Goal: Task Accomplishment & Management: Use online tool/utility

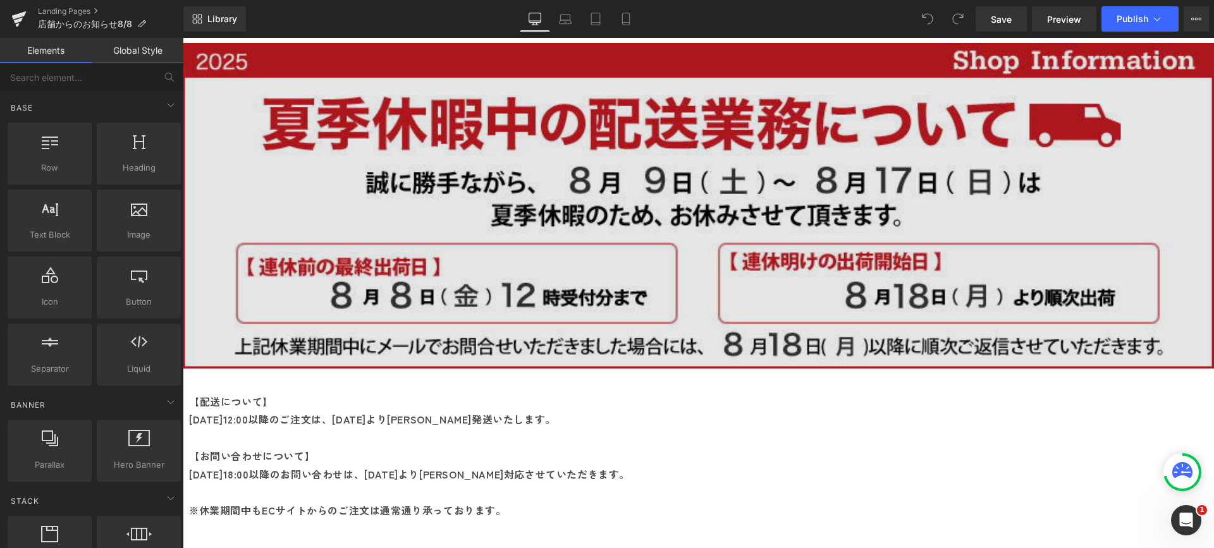
scroll to position [63, 0]
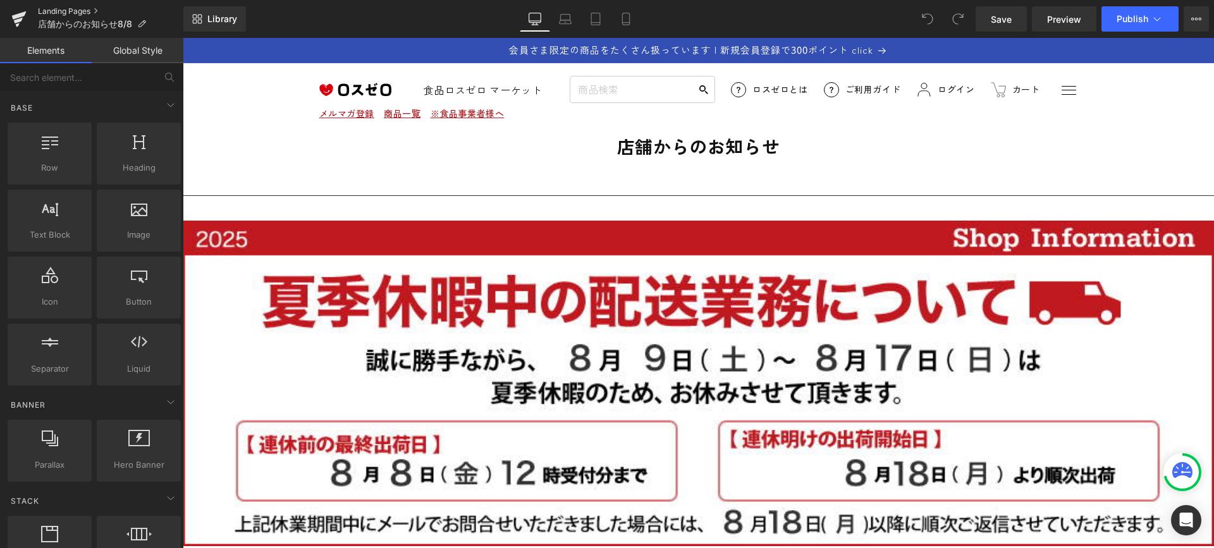
click at [81, 8] on link "Landing Pages" at bounding box center [110, 11] width 145 height 10
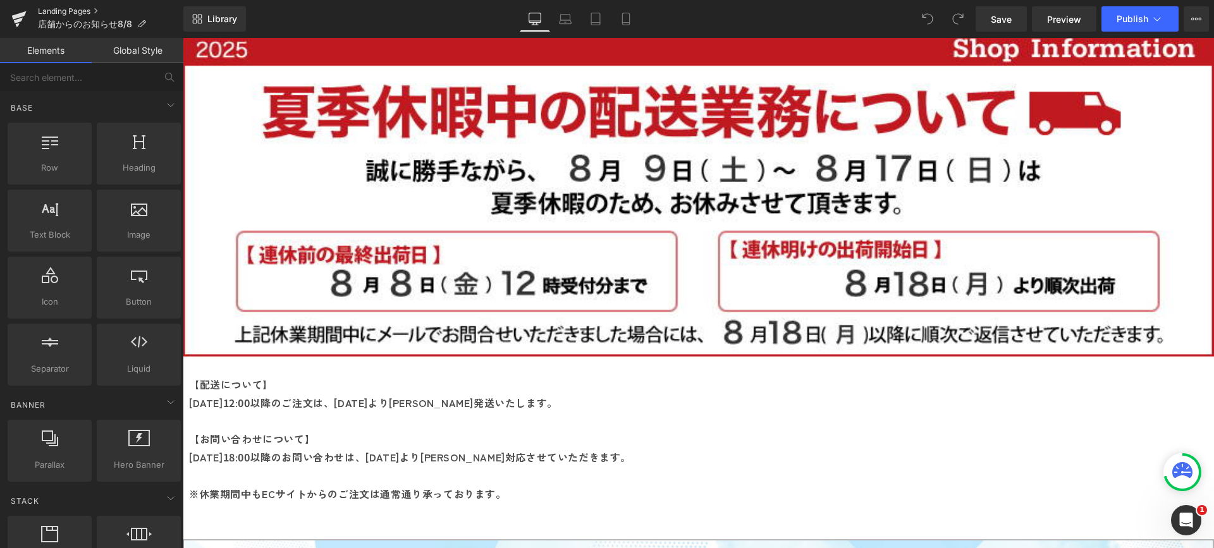
click at [88, 13] on link "Landing Pages" at bounding box center [110, 11] width 145 height 10
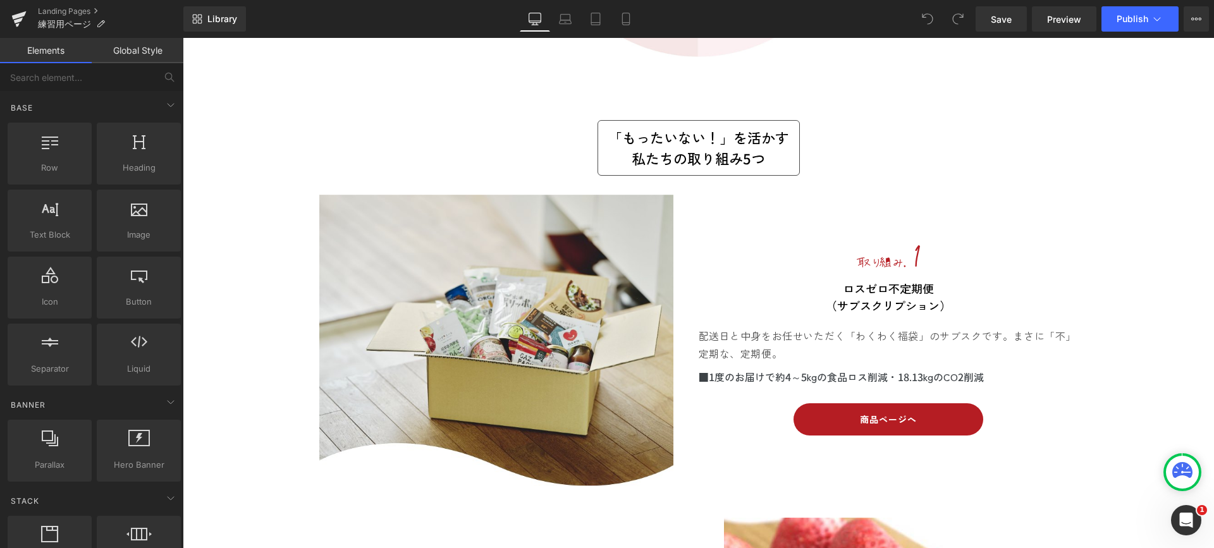
scroll to position [1138, 0]
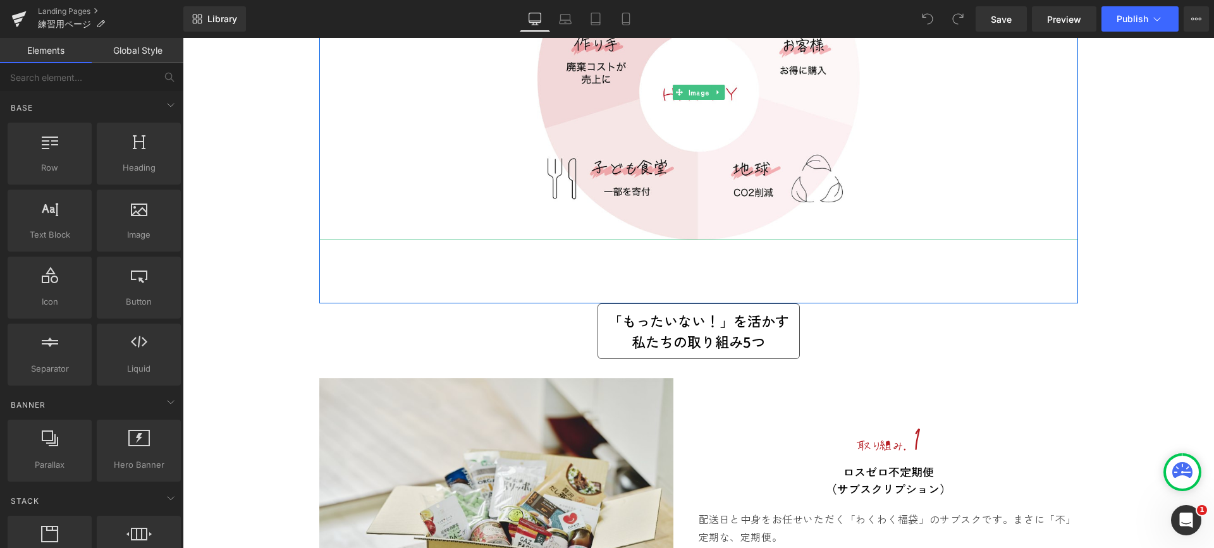
click at [489, 163] on div at bounding box center [698, 92] width 759 height 296
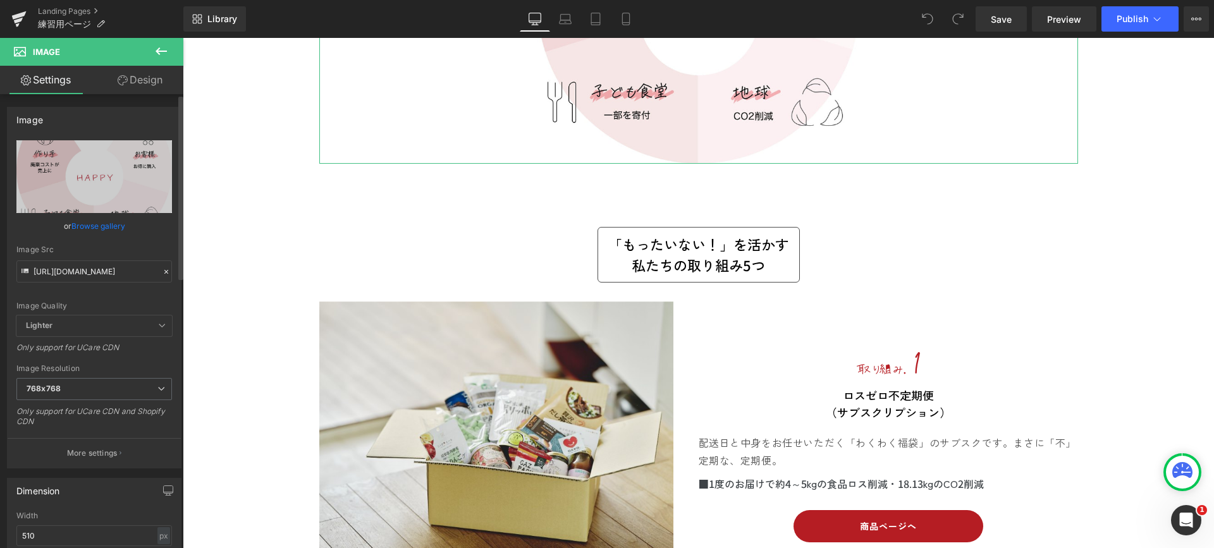
scroll to position [1201, 0]
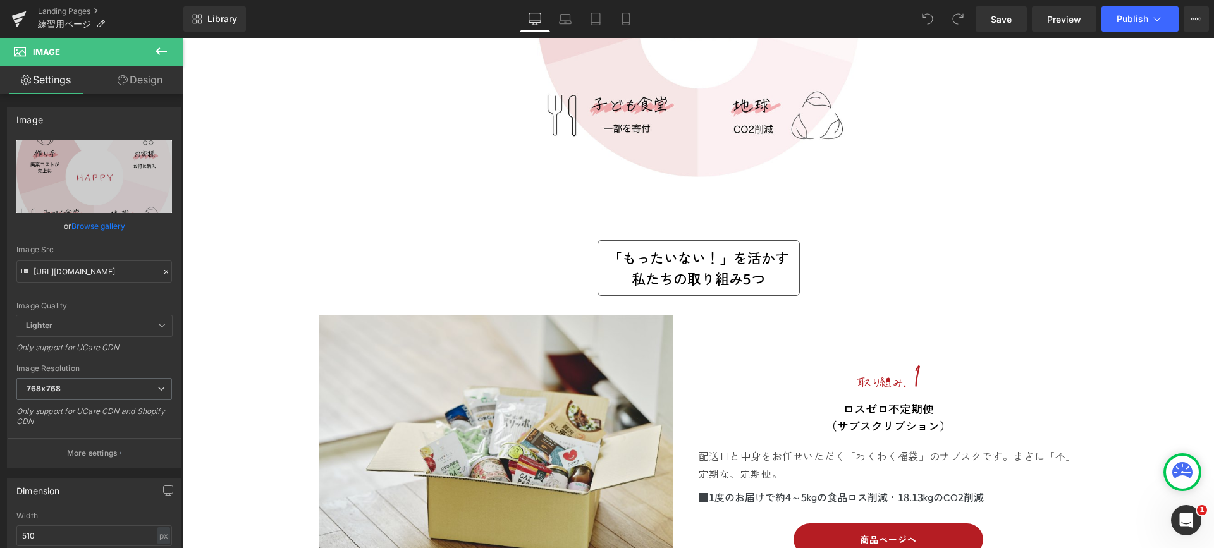
click at [152, 52] on button at bounding box center [161, 52] width 44 height 28
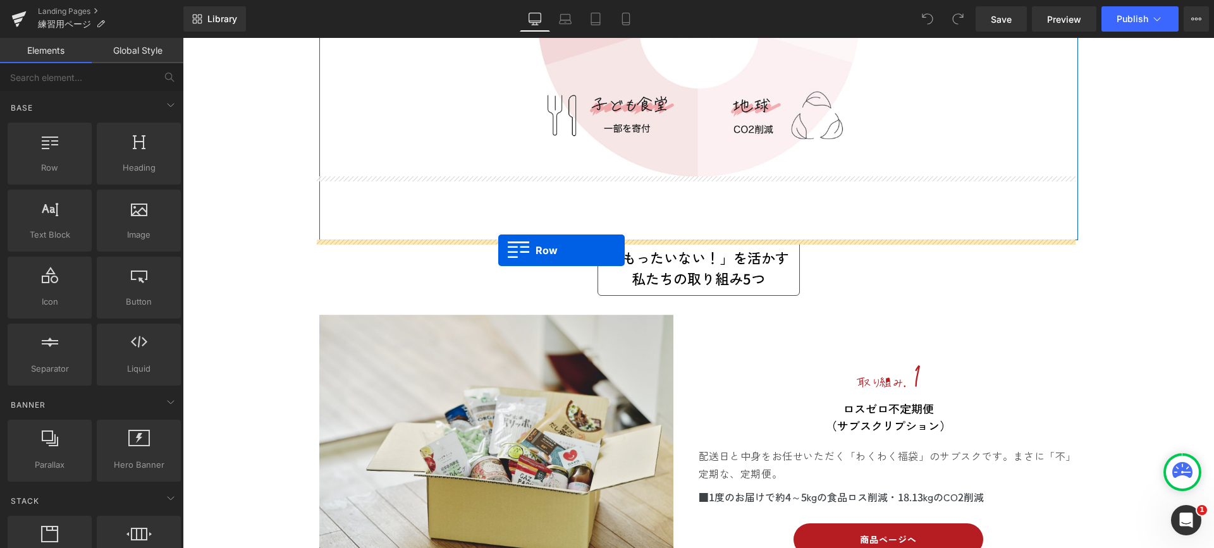
drag, startPoint x: 233, startPoint y: 199, endPoint x: 498, endPoint y: 250, distance: 270.5
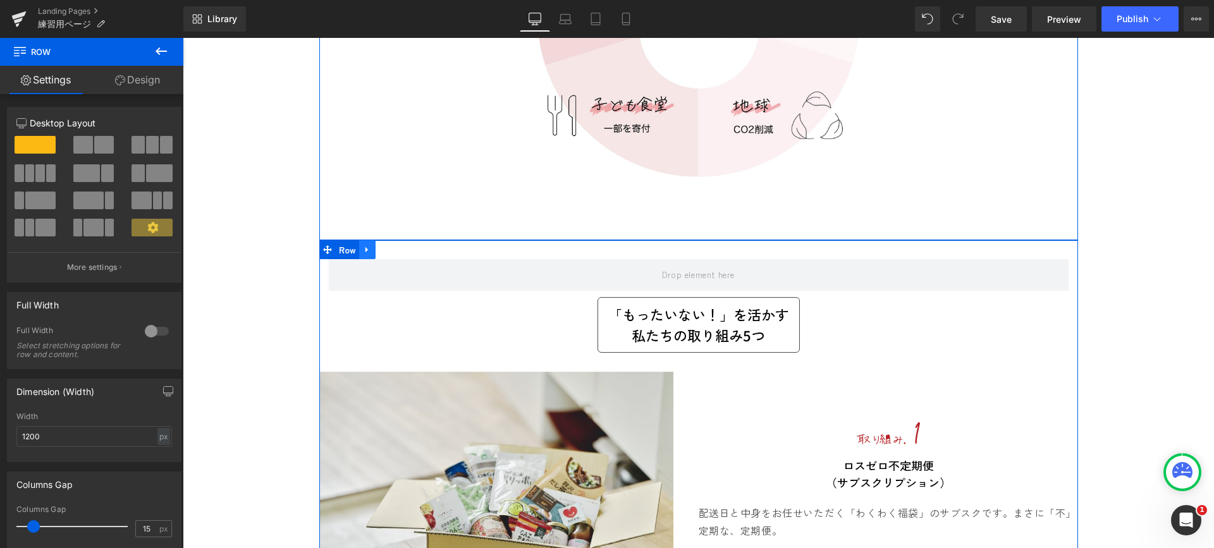
click at [363, 253] on icon at bounding box center [367, 249] width 9 height 9
click at [470, 249] on div "Row" at bounding box center [698, 268] width 759 height 57
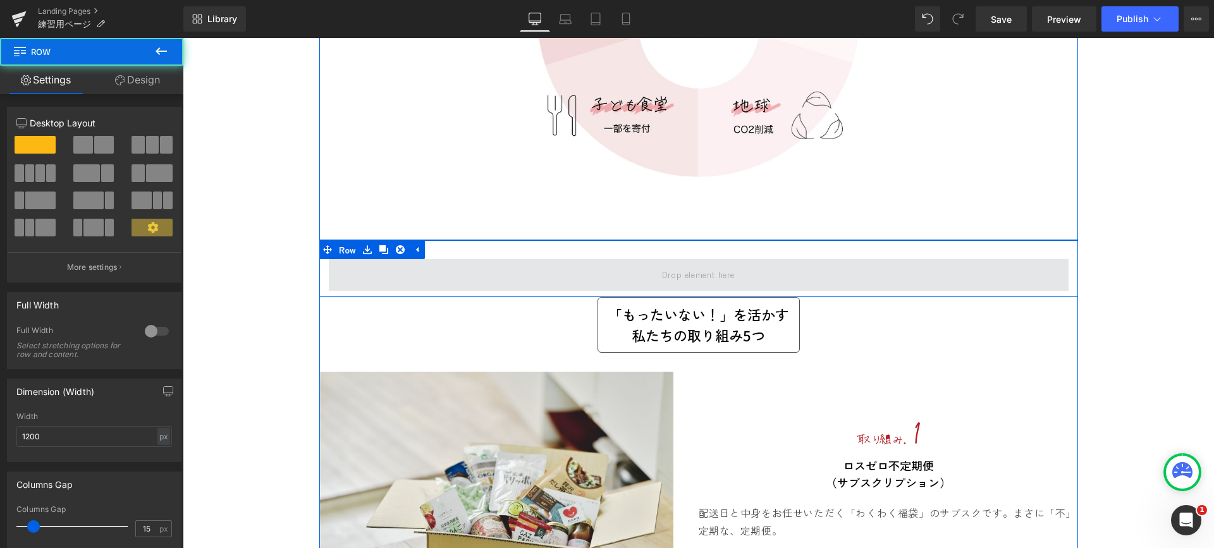
click at [678, 272] on span at bounding box center [699, 274] width 82 height 21
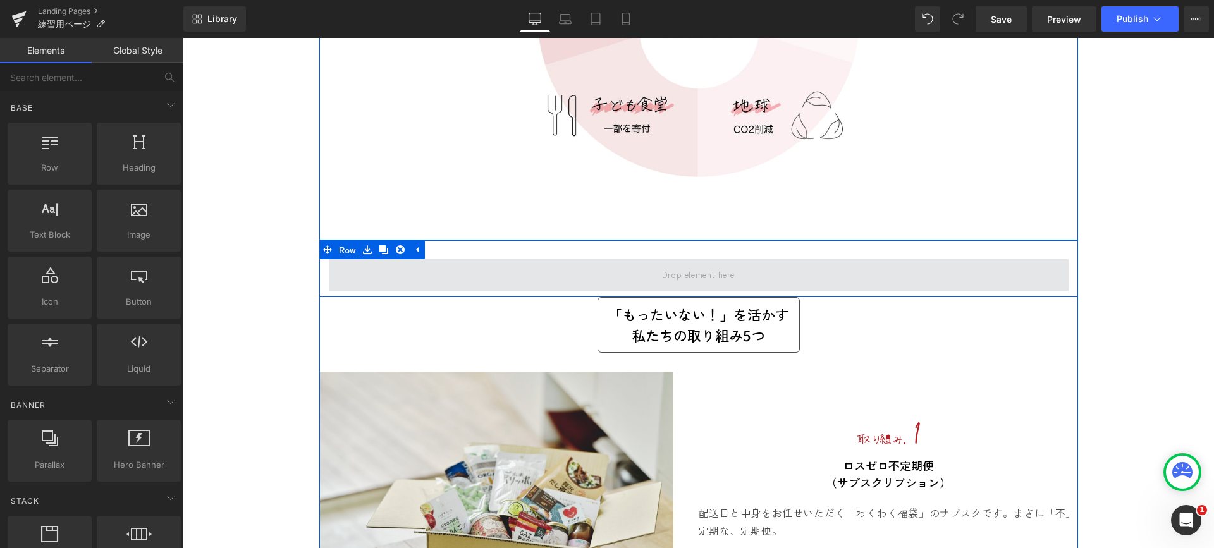
click at [684, 278] on span at bounding box center [699, 274] width 82 height 21
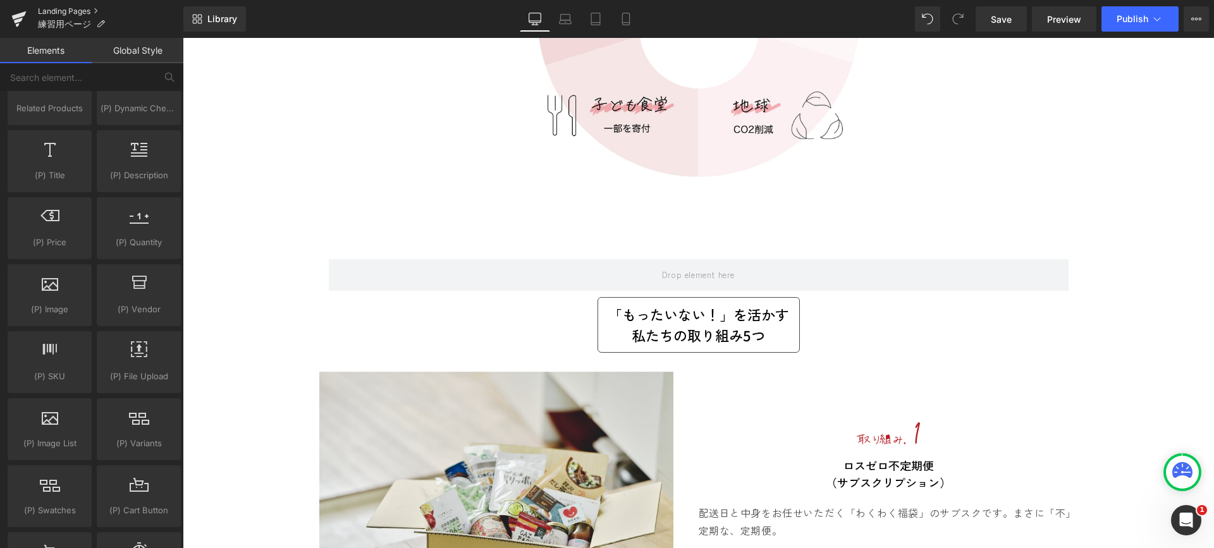
click at [73, 15] on link "Landing Pages" at bounding box center [110, 11] width 145 height 10
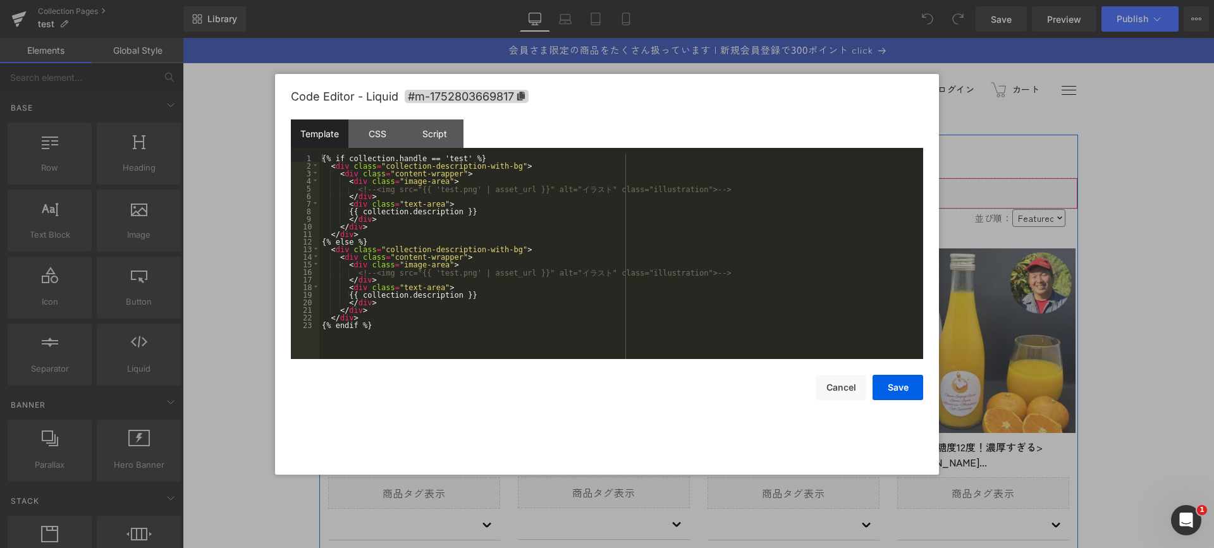
click at [717, 186] on div "Liquid" at bounding box center [698, 194] width 759 height 32
click at [383, 133] on div "CSS" at bounding box center [377, 134] width 58 height 28
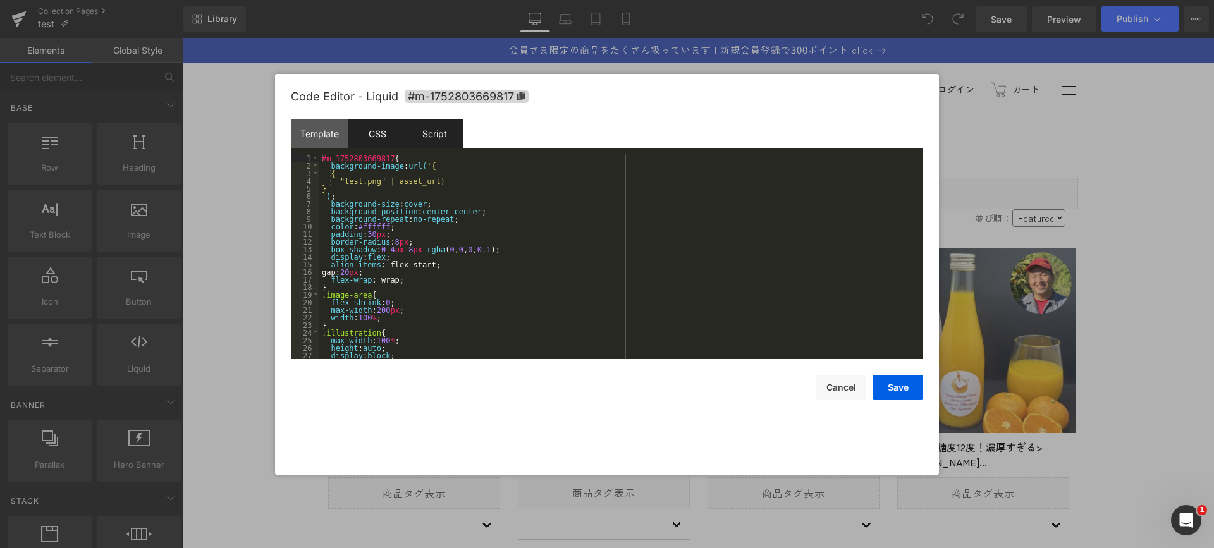
click at [432, 139] on div "Script" at bounding box center [435, 134] width 58 height 28
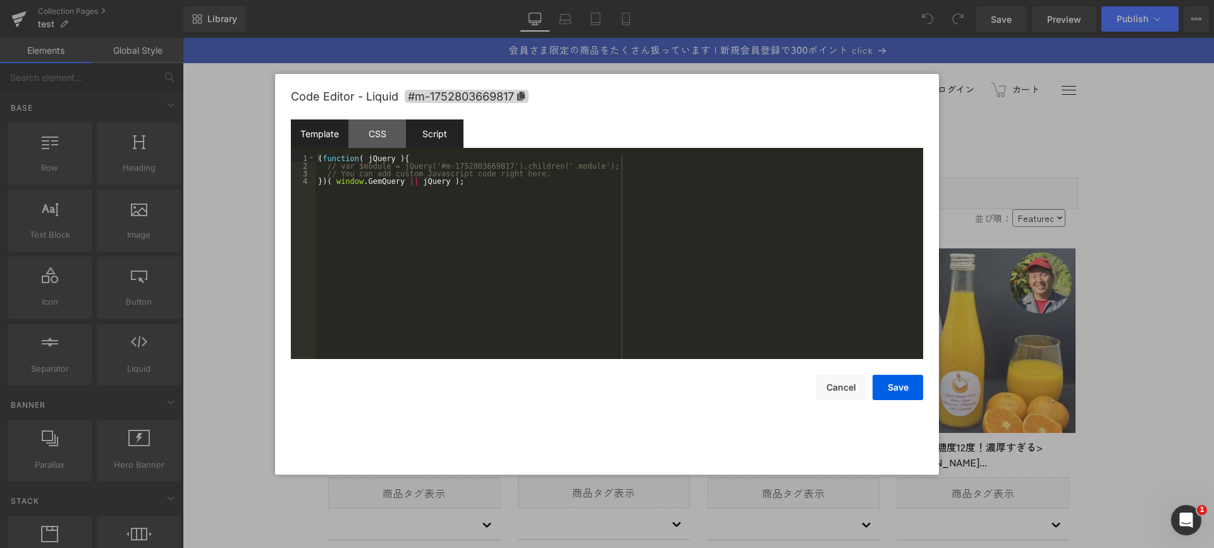
click at [323, 135] on div "Template" at bounding box center [320, 134] width 58 height 28
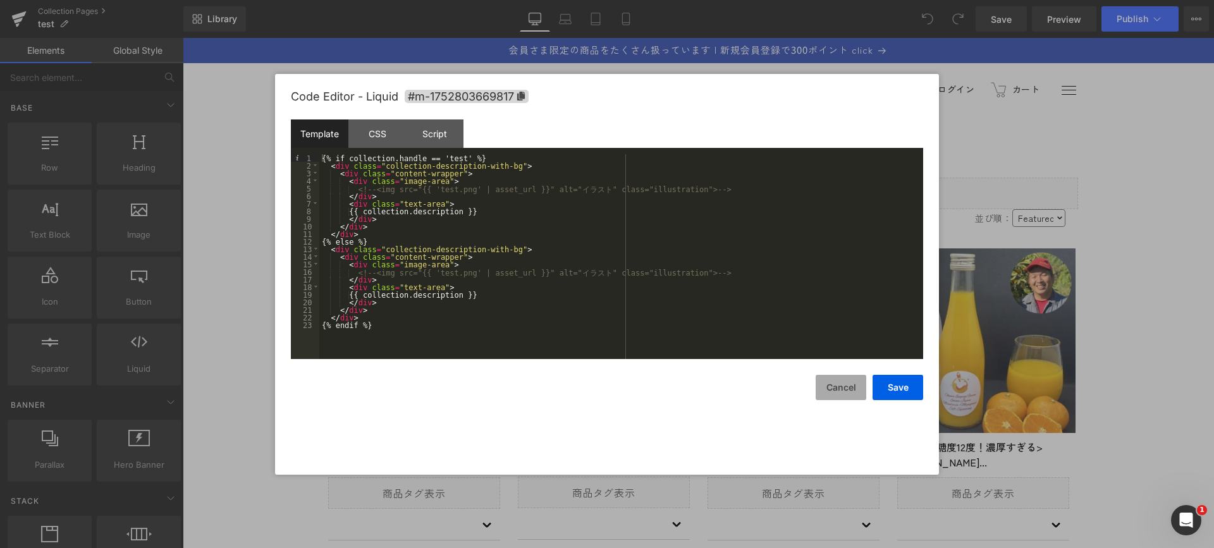
click at [831, 388] on button "Cancel" at bounding box center [841, 387] width 51 height 25
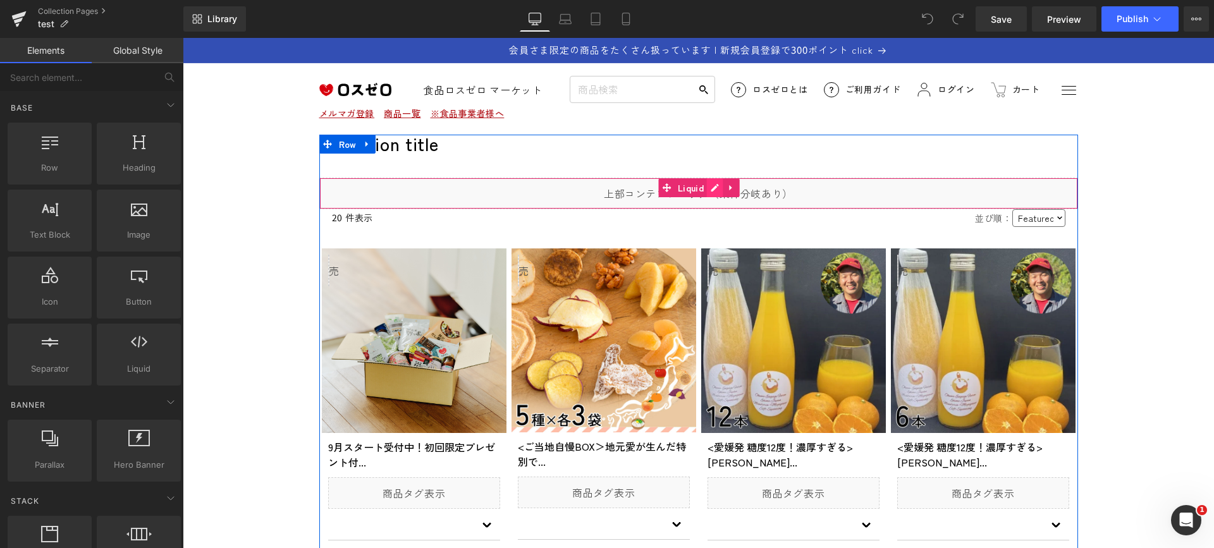
click at [711, 185] on icon at bounding box center [715, 187] width 9 height 9
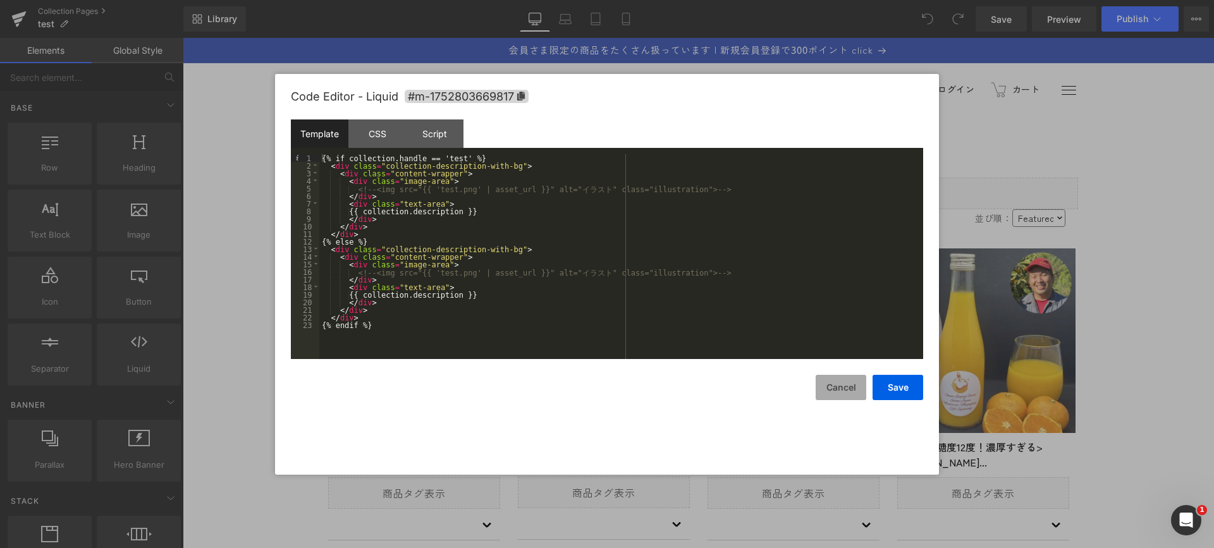
click at [838, 388] on button "Cancel" at bounding box center [841, 387] width 51 height 25
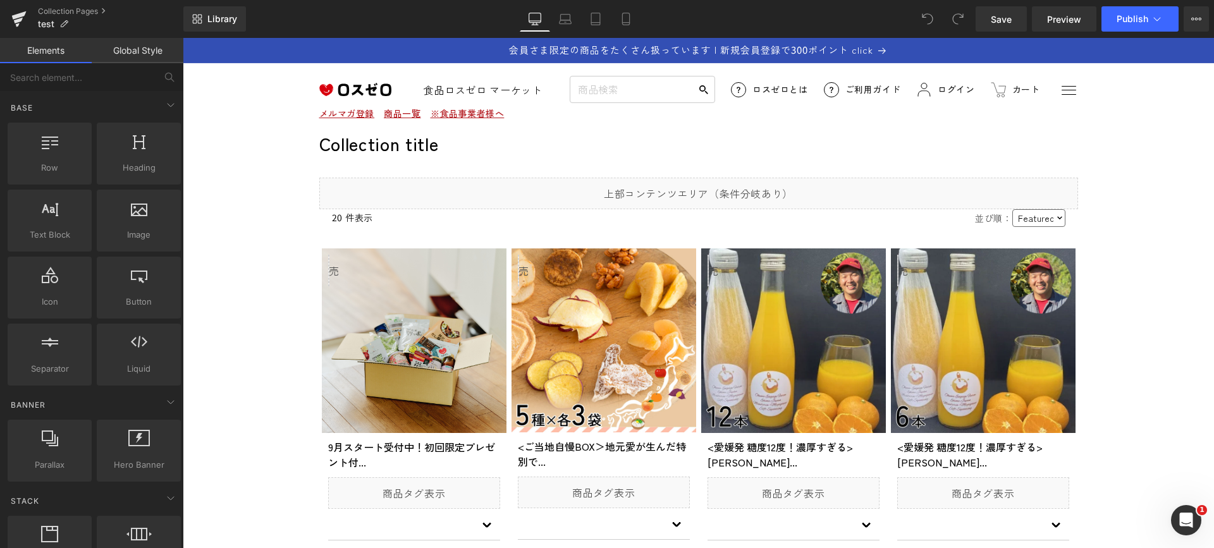
drag, startPoint x: 283, startPoint y: 213, endPoint x: 283, endPoint y: 205, distance: 7.6
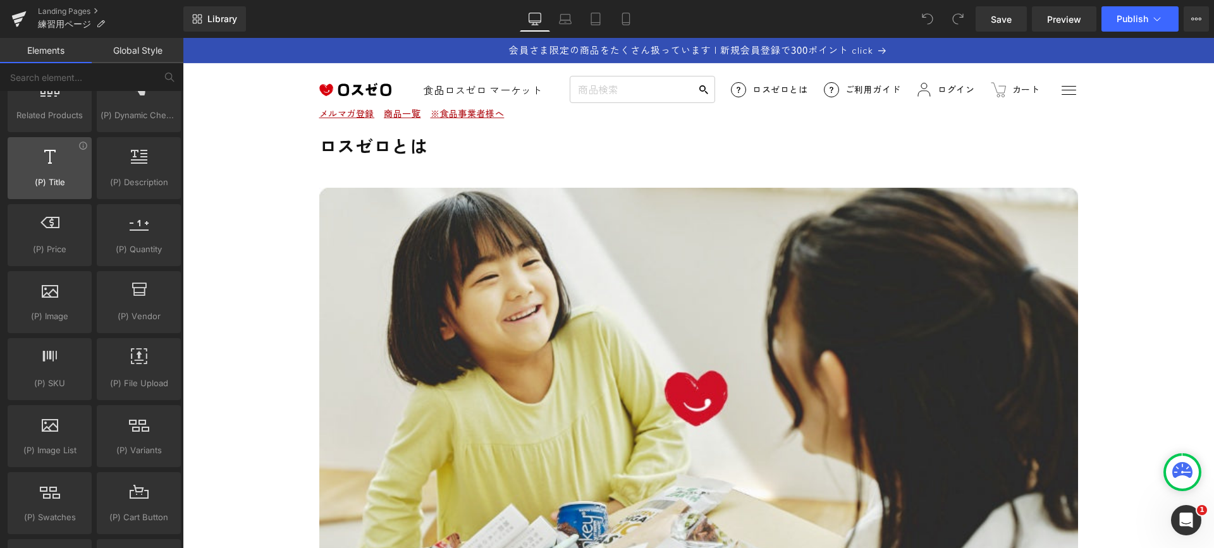
scroll to position [1134, 0]
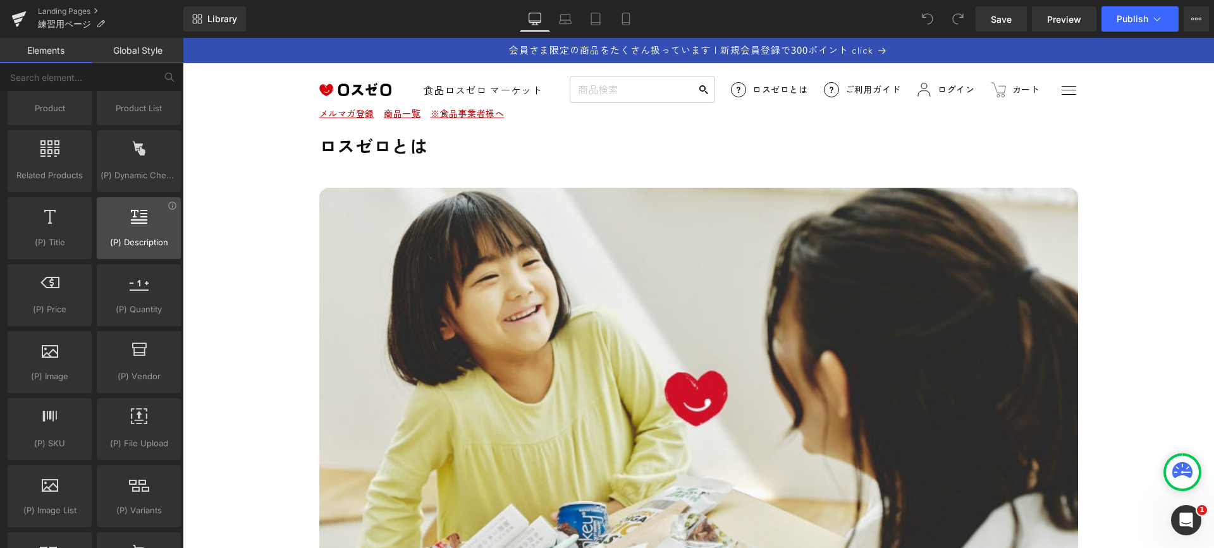
drag, startPoint x: 123, startPoint y: 230, endPoint x: 129, endPoint y: 240, distance: 12.5
click at [125, 233] on div at bounding box center [139, 221] width 77 height 28
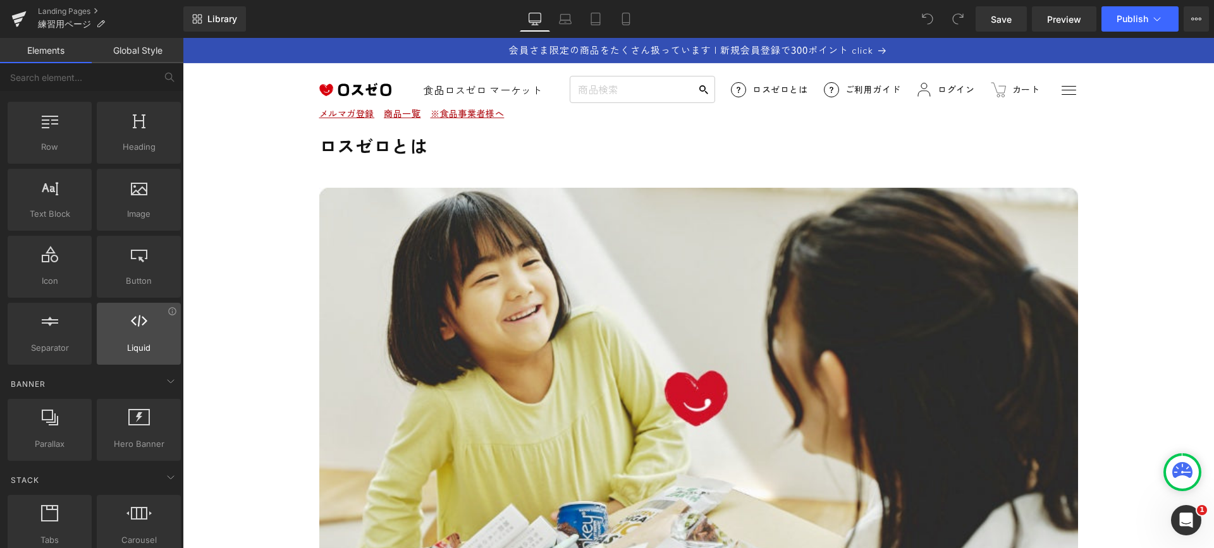
scroll to position [0, 0]
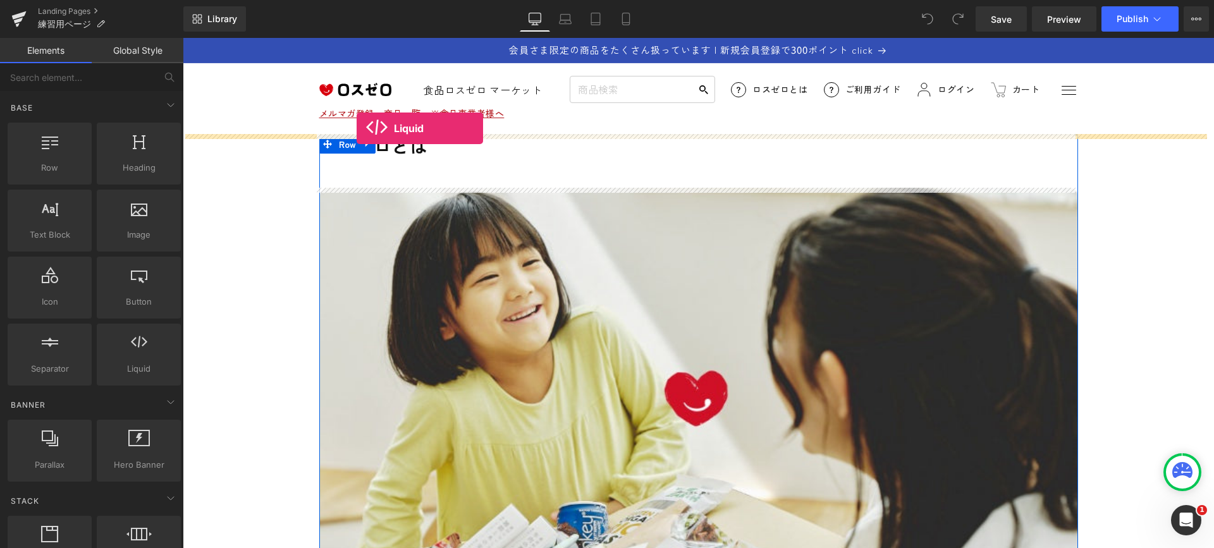
drag, startPoint x: 316, startPoint y: 396, endPoint x: 357, endPoint y: 128, distance: 270.6
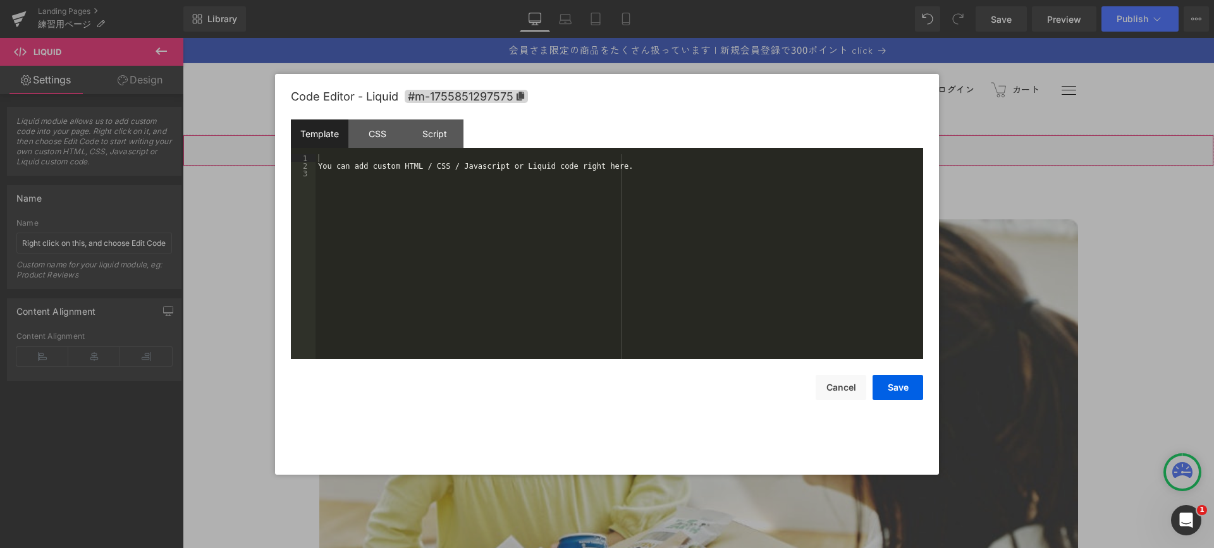
click at [712, 146] on div "Liquid" at bounding box center [698, 151] width 1031 height 32
click at [553, 208] on div "You can add custom HTML / CSS / Javascript or Liquid code right here." at bounding box center [620, 264] width 608 height 220
click at [599, 190] on div "You can add custom HTML / CSS / Javascript or Liquid code right here." at bounding box center [620, 264] width 608 height 220
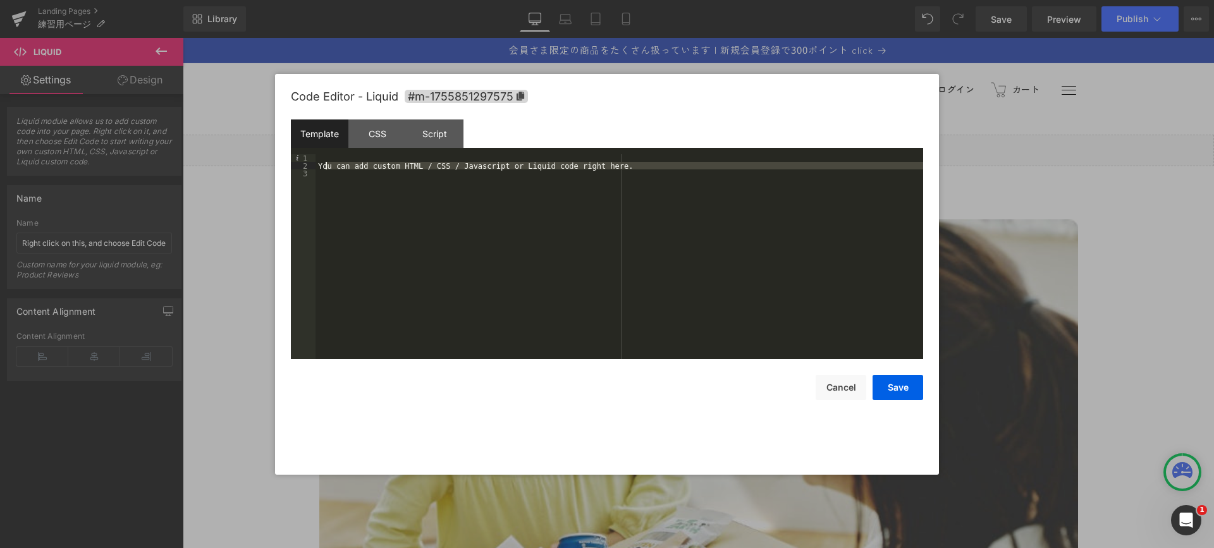
drag, startPoint x: 534, startPoint y: 165, endPoint x: 181, endPoint y: 163, distance: 352.8
click at [181, 162] on body "Liquid You are previewing how the will restyle your page. You can not edit Elem…" at bounding box center [607, 274] width 1214 height 548
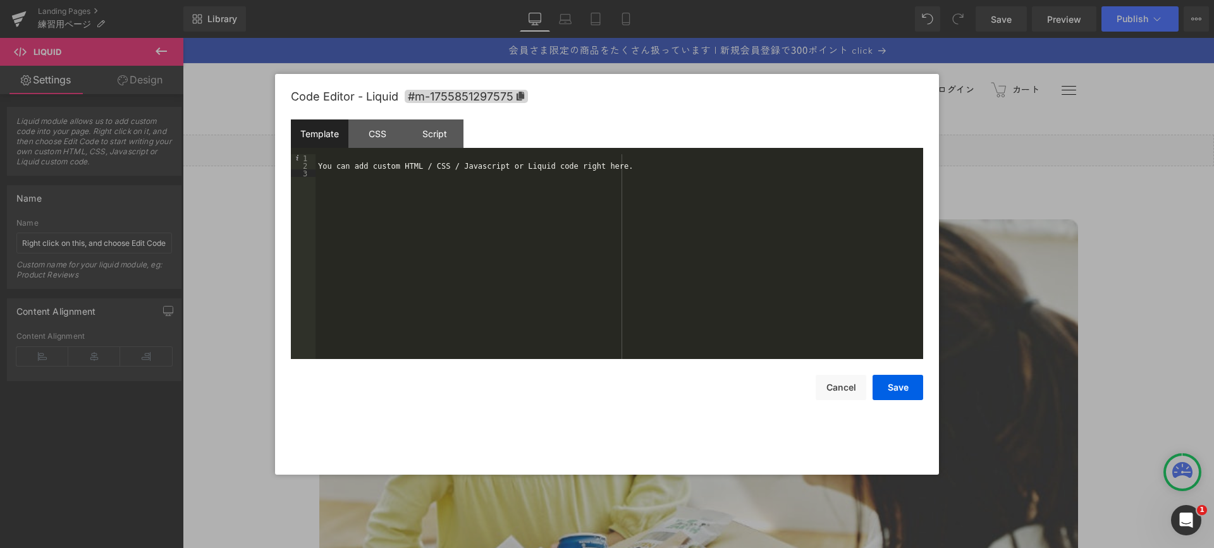
click at [358, 208] on div "You can add custom HTML / CSS / Javascript or Liquid code right here." at bounding box center [620, 264] width 608 height 220
click at [579, 178] on div "You can add custom HTML / CSS / Javascript or Liquid code right here." at bounding box center [620, 264] width 608 height 220
click at [581, 175] on div "You can add custom HTML / CSS / Javascript or Liquid code right here." at bounding box center [620, 264] width 608 height 220
click at [505, 246] on div "[URL][DOMAIN_NAME] › pages › copy-of- 練 習 用 ペ ー ジ" at bounding box center [620, 264] width 608 height 220
click at [565, 241] on div "[URL][DOMAIN_NAME] › pages › copy-of- 練 習 用 ペ ー ジ" at bounding box center [620, 264] width 608 height 220
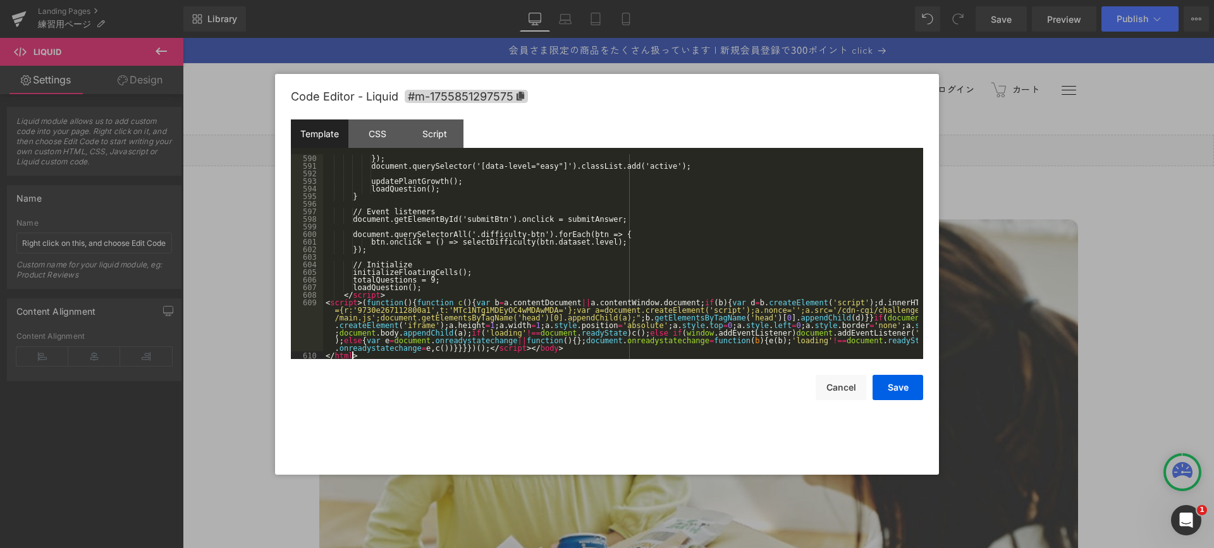
scroll to position [4469, 0]
click at [895, 391] on button "Save" at bounding box center [898, 387] width 51 height 25
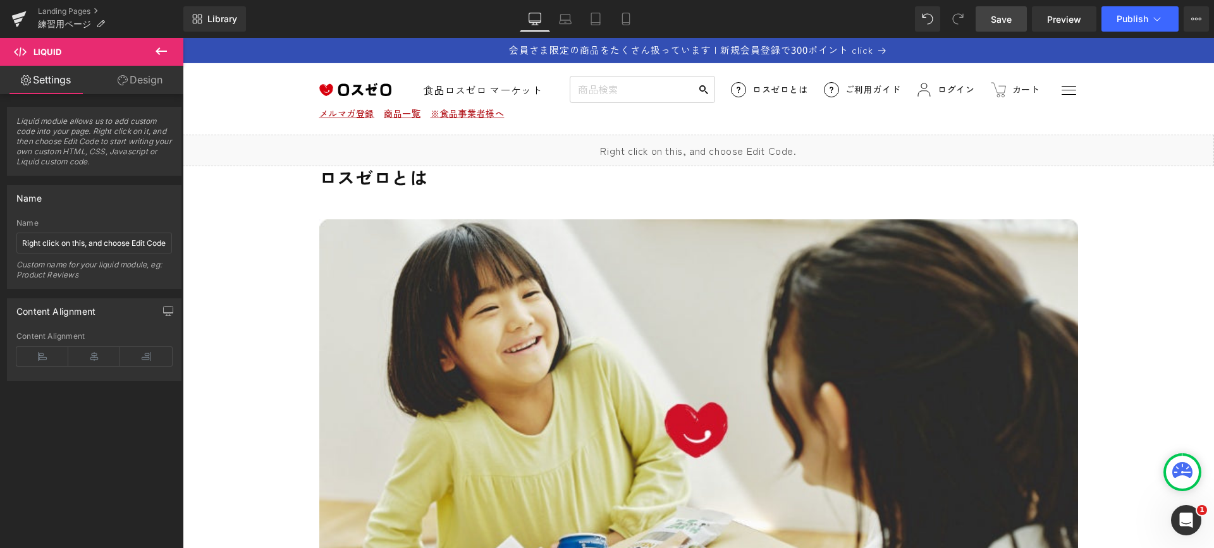
click at [1009, 23] on span "Save" at bounding box center [1001, 19] width 21 height 13
click at [1139, 22] on span "Publish" at bounding box center [1133, 19] width 32 height 10
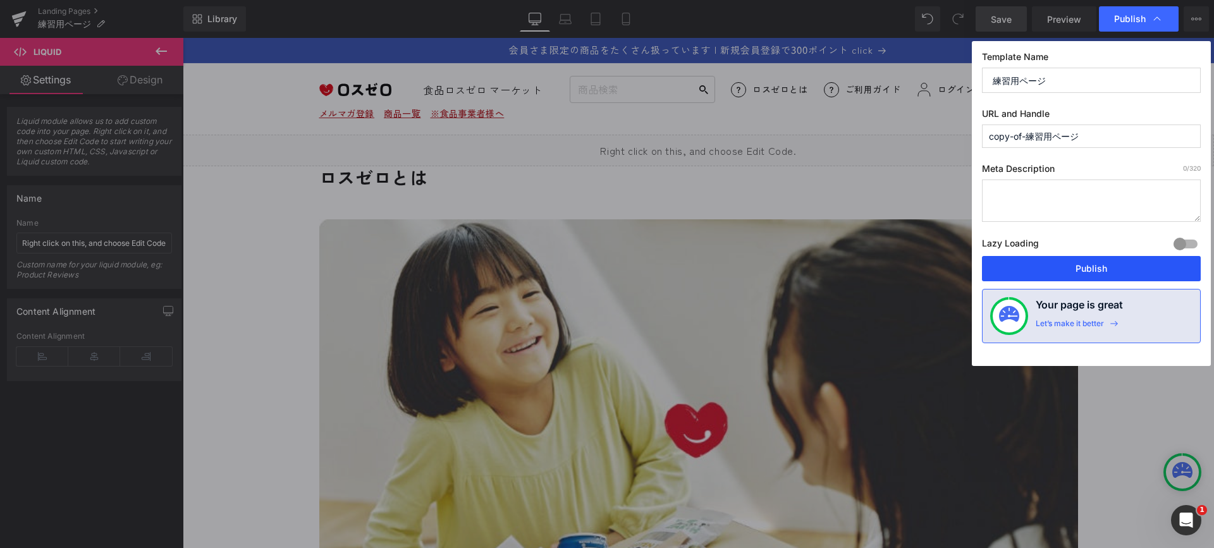
drag, startPoint x: 1074, startPoint y: 267, endPoint x: 711, endPoint y: 200, distance: 369.6
click at [1074, 267] on button "Publish" at bounding box center [1091, 268] width 219 height 25
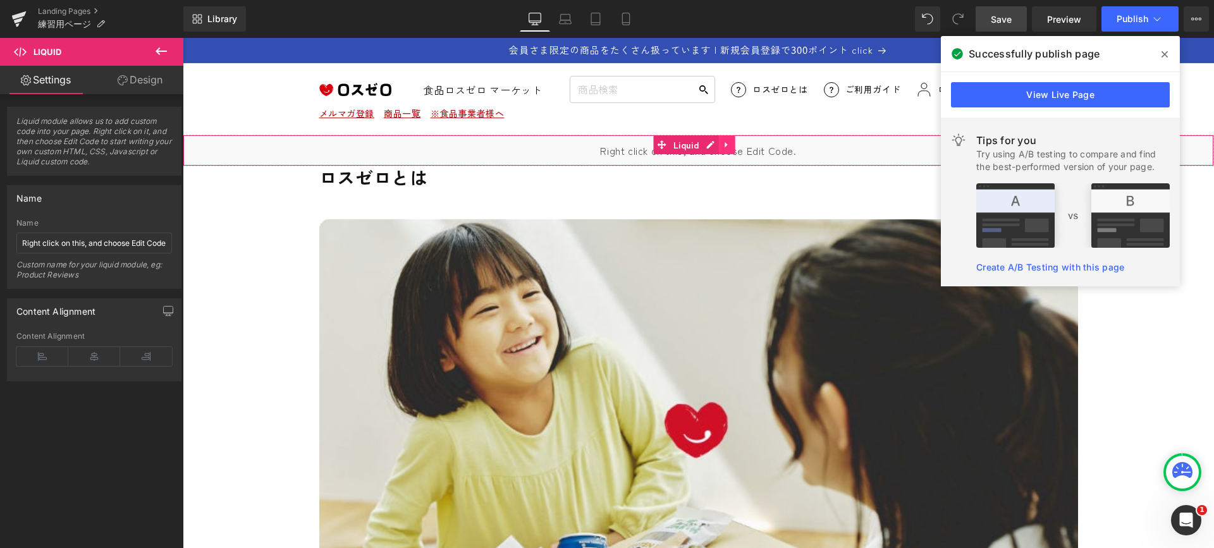
click at [723, 144] on icon at bounding box center [726, 144] width 9 height 9
click at [734, 143] on icon at bounding box center [734, 144] width 9 height 9
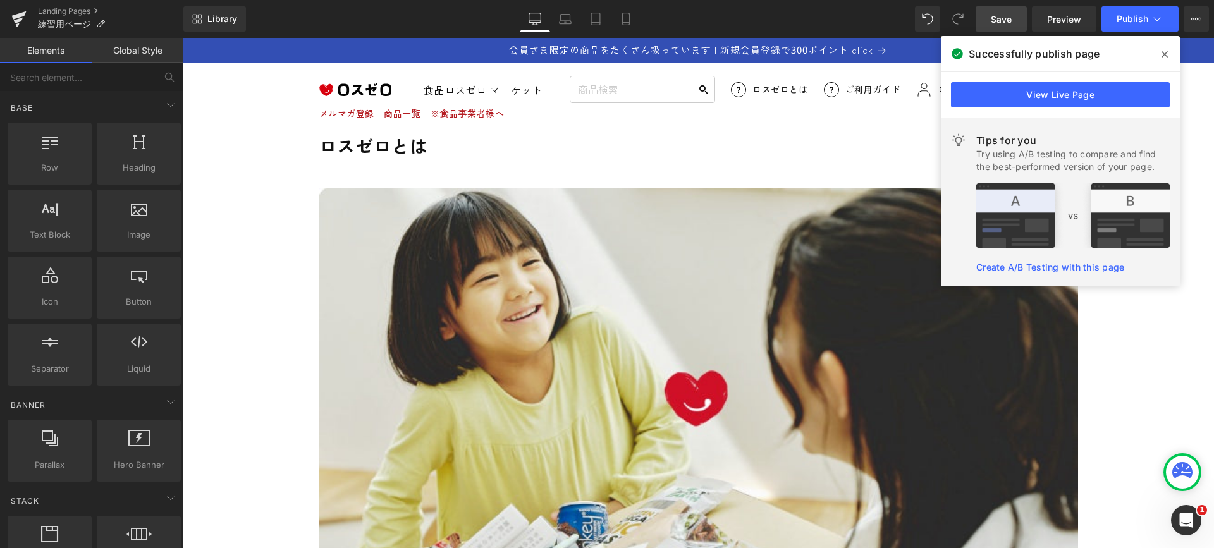
click at [990, 23] on link "Save" at bounding box center [1001, 18] width 51 height 25
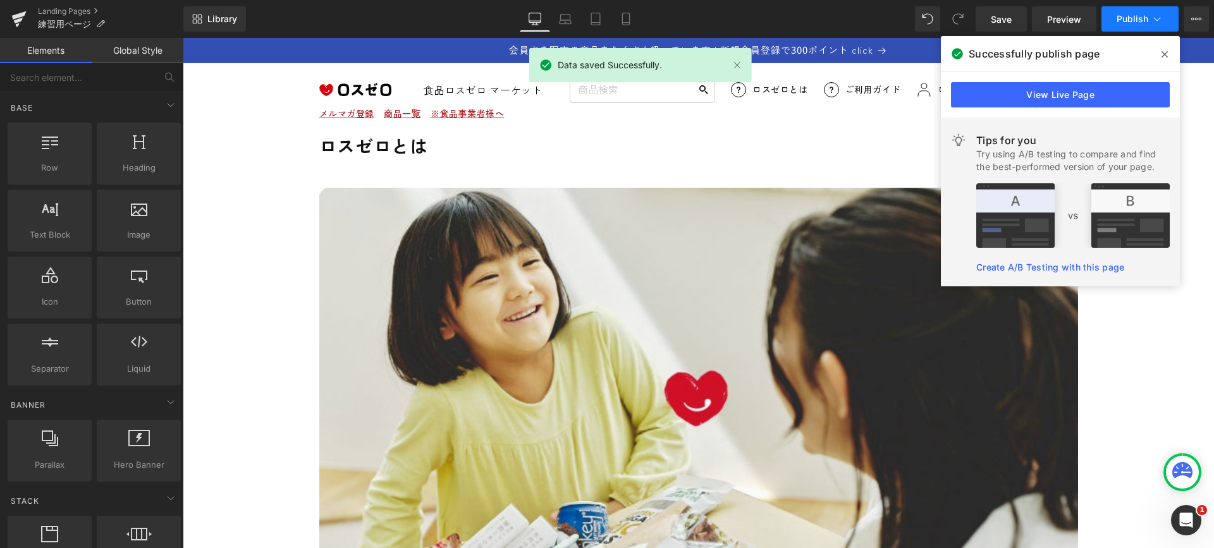
click at [1113, 17] on button "Publish" at bounding box center [1139, 18] width 77 height 25
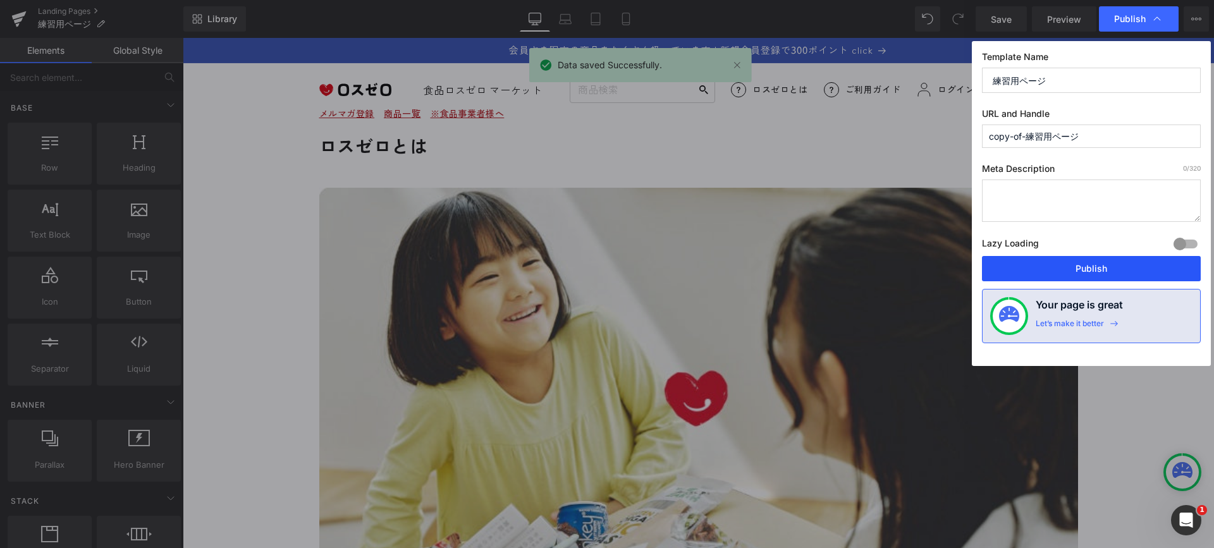
click at [1103, 266] on button "Publish" at bounding box center [1091, 268] width 219 height 25
